Goal: Task Accomplishment & Management: Manage account settings

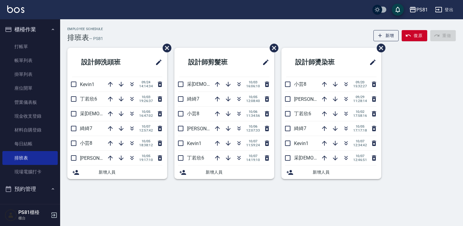
drag, startPoint x: 29, startPoint y: 33, endPoint x: 29, endPoint y: 36, distance: 3.6
click at [29, 33] on button "櫃檯作業" at bounding box center [29, 30] width 55 height 16
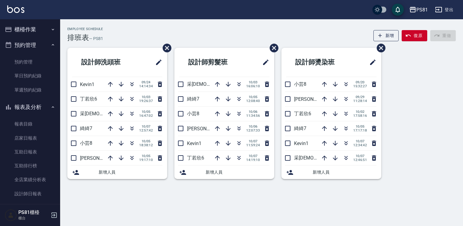
click at [35, 46] on button "預約管理" at bounding box center [29, 45] width 55 height 16
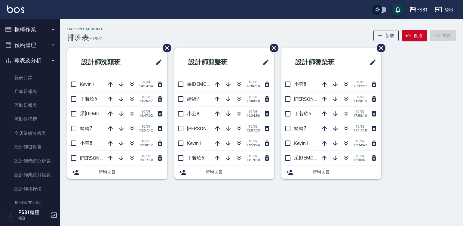
click at [30, 32] on button "櫃檯作業" at bounding box center [29, 30] width 55 height 16
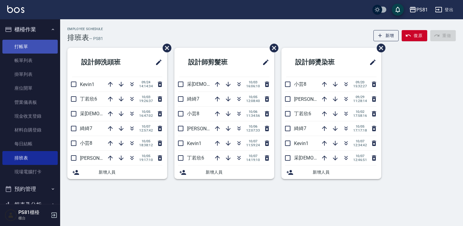
click at [33, 41] on link "打帳單" at bounding box center [29, 47] width 55 height 14
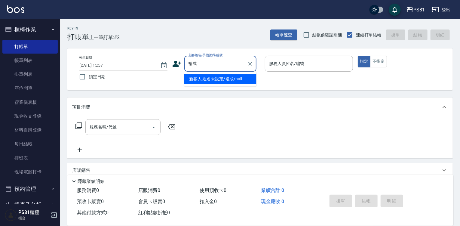
click at [215, 80] on li "新客人 姓名未設定/裕成/null" at bounding box center [220, 79] width 72 height 10
type input "新客人 姓名未設定/裕成/null"
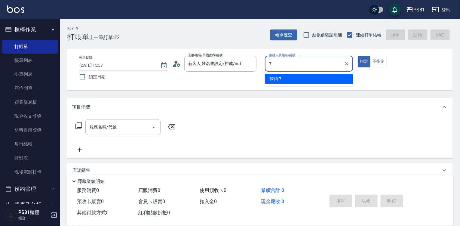
type input "綺綺-7"
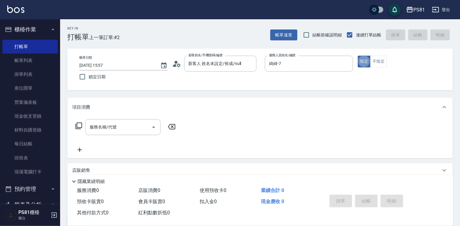
type button "true"
click at [107, 126] on input "服務名稱/代號" at bounding box center [118, 127] width 61 height 11
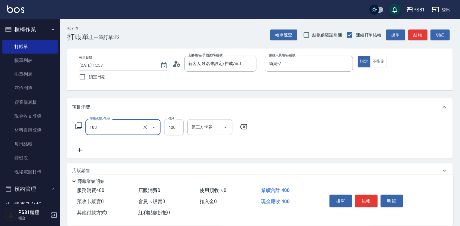
type input "C級洗剪400(103)"
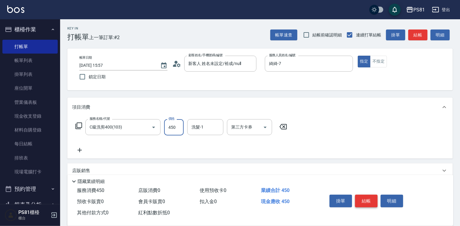
type input "450"
click at [360, 198] on button "結帳" at bounding box center [366, 201] width 23 height 13
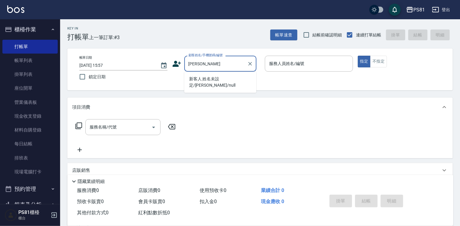
click at [198, 78] on li "新客人 姓名未設定/[PERSON_NAME]/null" at bounding box center [220, 82] width 72 height 16
type input "新客人 姓名未設定/[PERSON_NAME]/null"
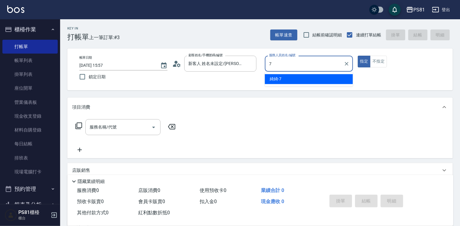
type input "綺綺-7"
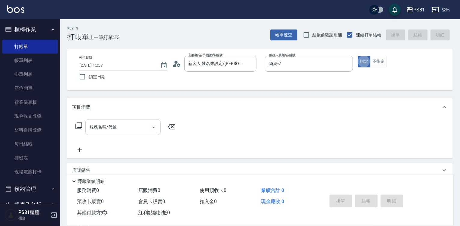
click at [131, 123] on input "服務名稱/代號" at bounding box center [118, 127] width 61 height 11
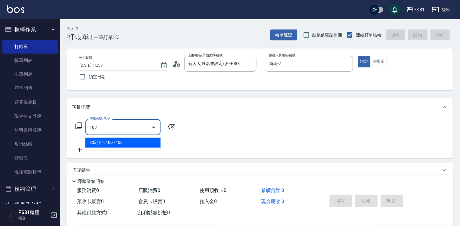
type input "C級洗剪400(103)"
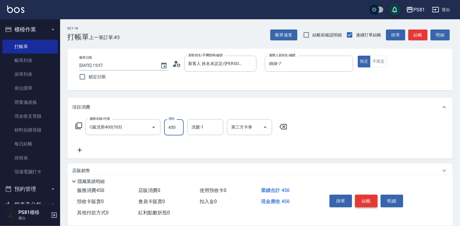
type input "450"
click at [369, 201] on button "結帳" at bounding box center [366, 201] width 23 height 13
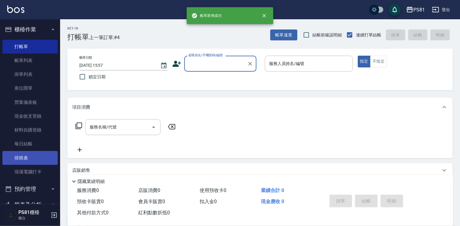
click at [20, 154] on link "排班表" at bounding box center [29, 158] width 55 height 14
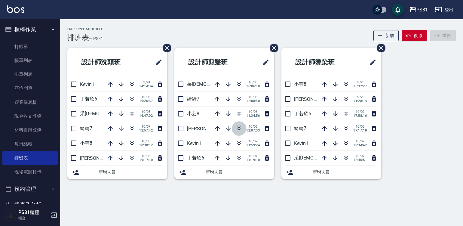
click at [237, 127] on icon "button" at bounding box center [238, 128] width 7 height 7
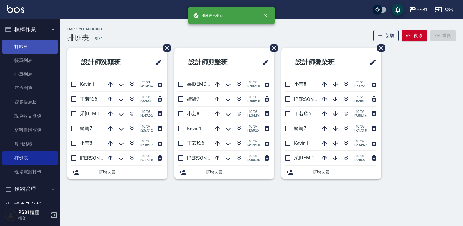
click at [22, 44] on link "打帳單" at bounding box center [29, 47] width 55 height 14
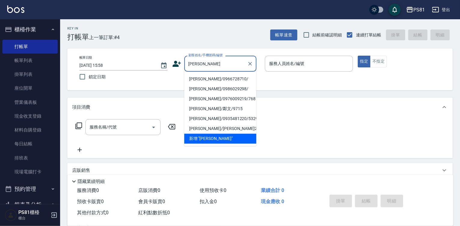
click at [189, 78] on li "[PERSON_NAME]/0966728710/" at bounding box center [220, 79] width 72 height 10
type input "[PERSON_NAME]/0966728710/"
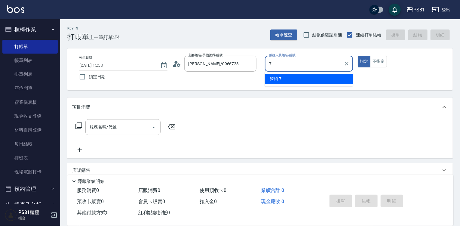
type input "綺綺-7"
type button "true"
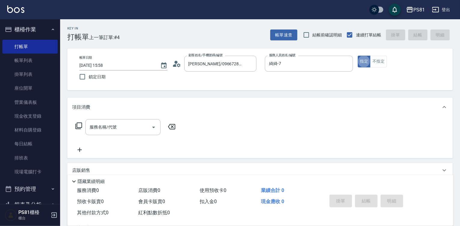
click at [78, 122] on icon at bounding box center [78, 125] width 7 height 7
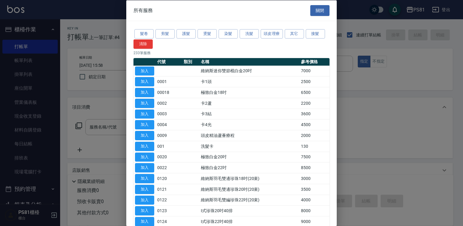
click at [90, 123] on div at bounding box center [231, 113] width 463 height 226
click at [91, 125] on div at bounding box center [231, 113] width 463 height 226
click at [305, 11] on div "所有服務 關閉" at bounding box center [231, 10] width 210 height 21
click at [307, 11] on div "所有服務 關閉" at bounding box center [231, 10] width 210 height 21
click at [310, 12] on button "關閉" at bounding box center [319, 10] width 19 height 11
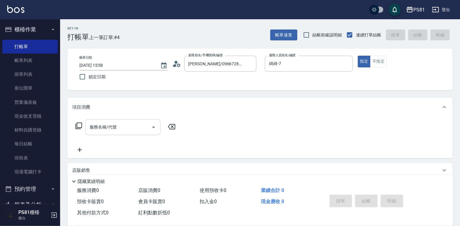
click at [95, 133] on div "服務名稱/代號" at bounding box center [122, 127] width 75 height 16
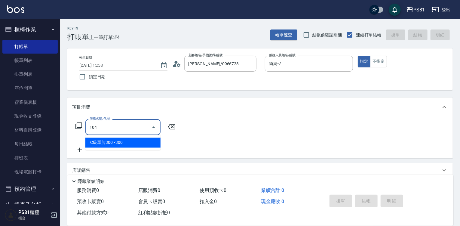
type input "C級單剪300(104)"
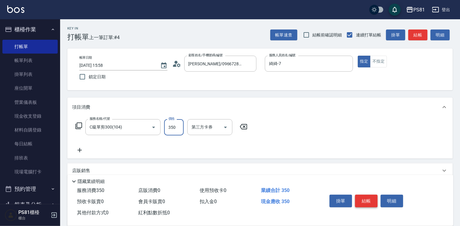
type input "350"
click at [358, 201] on button "結帳" at bounding box center [366, 201] width 23 height 13
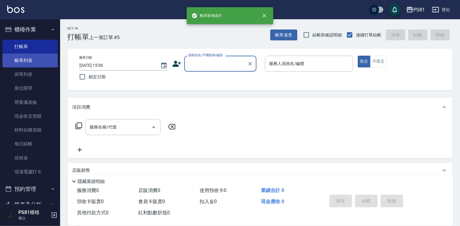
click at [35, 57] on link "帳單列表" at bounding box center [29, 61] width 55 height 14
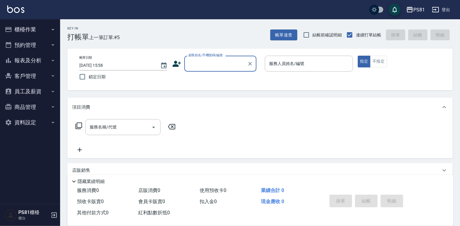
click at [32, 32] on button "櫃檯作業" at bounding box center [29, 30] width 55 height 16
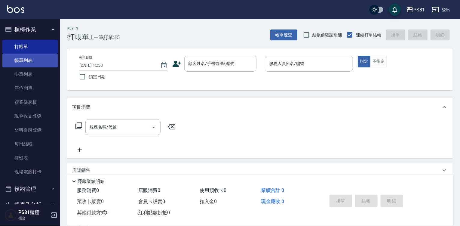
click at [41, 65] on link "帳單列表" at bounding box center [29, 61] width 55 height 14
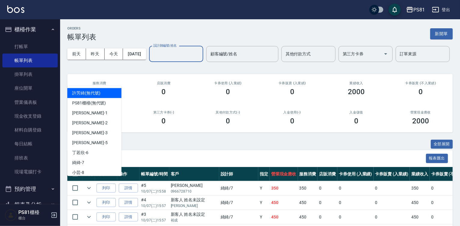
click at [152, 59] on input "設計師編號/姓名" at bounding box center [176, 54] width 49 height 11
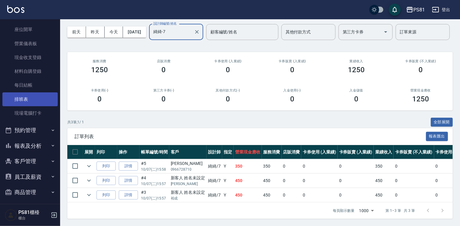
scroll to position [60, 0]
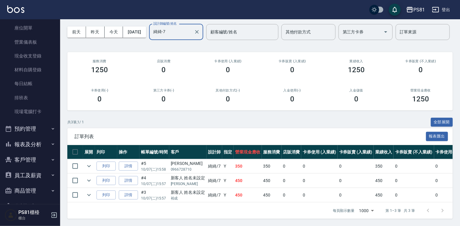
type input "綺綺-7"
click at [43, 150] on button "報表及分析" at bounding box center [29, 144] width 55 height 16
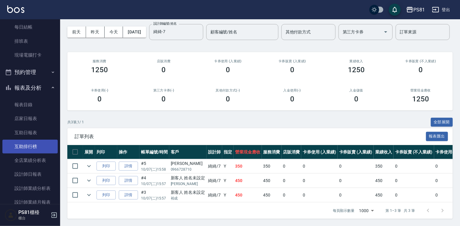
scroll to position [120, 0]
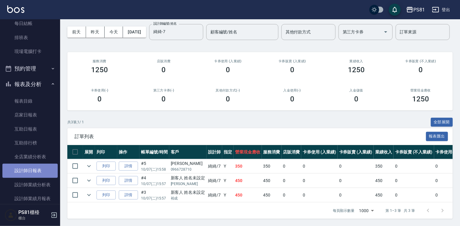
click at [44, 170] on link "設計師日報表" at bounding box center [29, 171] width 55 height 14
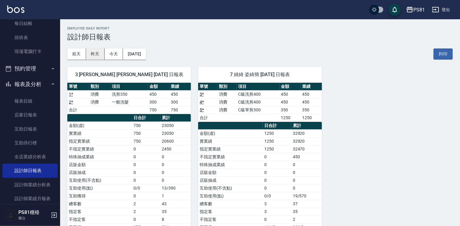
click at [92, 57] on button "昨天" at bounding box center [95, 53] width 19 height 11
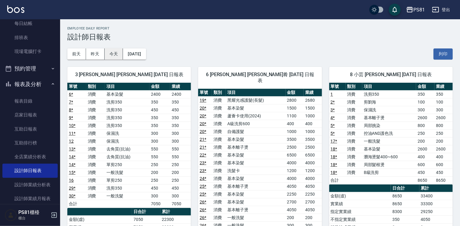
click at [112, 52] on button "今天" at bounding box center [114, 53] width 19 height 11
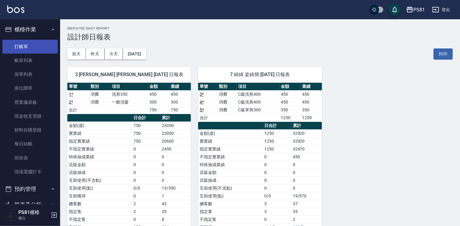
drag, startPoint x: 42, startPoint y: 37, endPoint x: 41, endPoint y: 44, distance: 7.3
click at [41, 41] on li "櫃檯作業 打帳單 帳單列表 掛單列表 座位開單 營業儀表板 現金收支登錄 材料自購登錄 每日結帳 排班表 現場電腦打卡" at bounding box center [29, 101] width 55 height 159
click at [41, 44] on link "打帳單" at bounding box center [29, 47] width 55 height 14
